Goal: Information Seeking & Learning: Learn about a topic

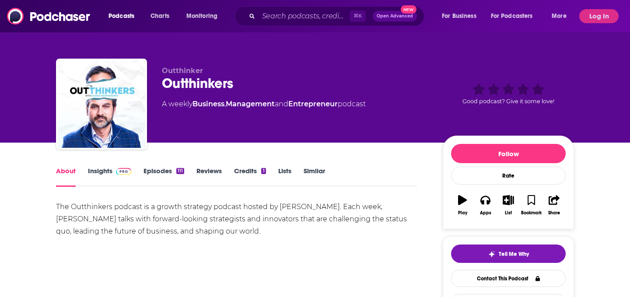
click at [114, 174] on span at bounding box center [121, 171] width 19 height 8
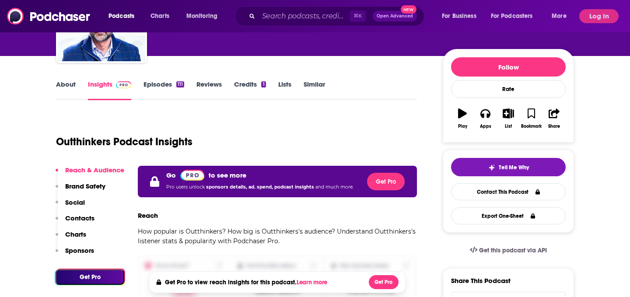
scroll to position [95, 0]
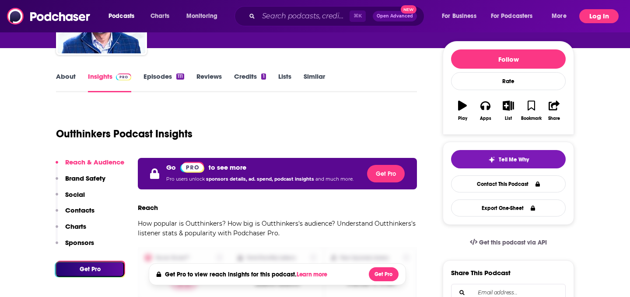
click at [588, 15] on button "Log In" at bounding box center [598, 16] width 39 height 14
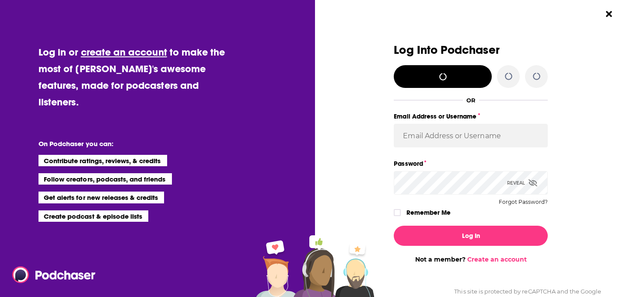
scroll to position [0, 0]
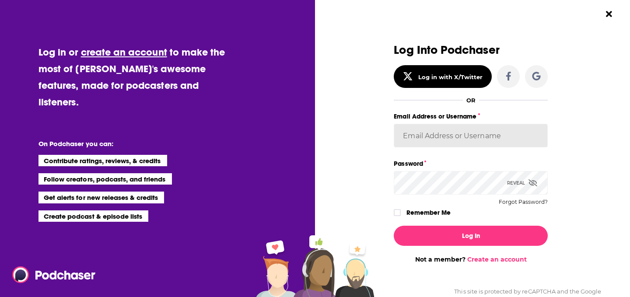
type input "[EMAIL_ADDRESS][DOMAIN_NAME]"
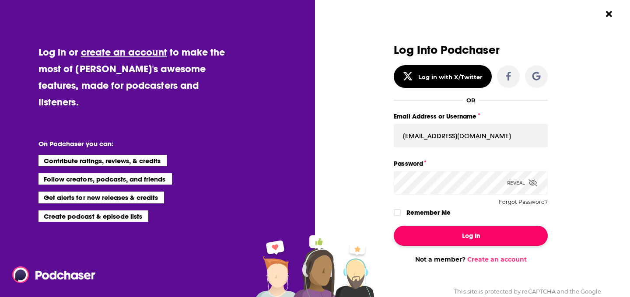
click at [409, 234] on button "Log In" at bounding box center [471, 236] width 154 height 20
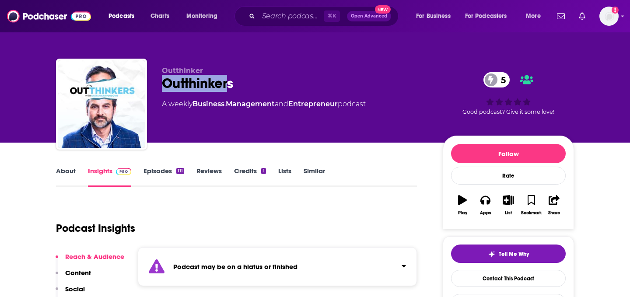
drag, startPoint x: 228, startPoint y: 87, endPoint x: 160, endPoint y: 85, distance: 68.3
click at [160, 85] on div "Outthinker Outthinkers 5 A weekly Business , Management and Entrepreneur podcas…" at bounding box center [315, 106] width 518 height 95
